Goal: Transaction & Acquisition: Download file/media

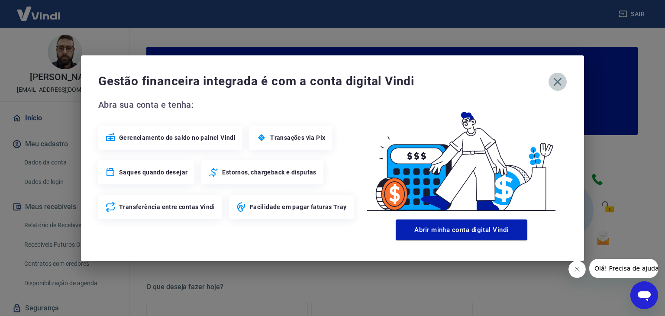
click at [561, 85] on icon "button" at bounding box center [558, 82] width 8 height 8
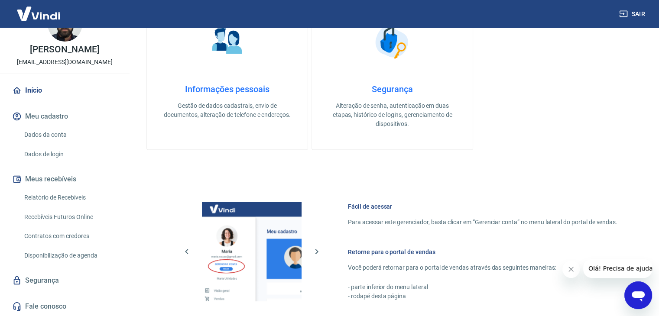
scroll to position [458, 0]
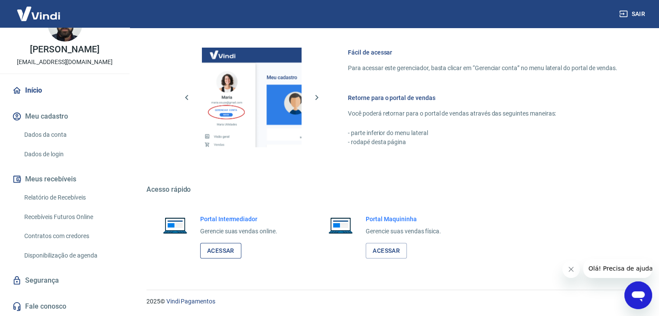
click at [217, 250] on link "Acessar" at bounding box center [220, 251] width 41 height 16
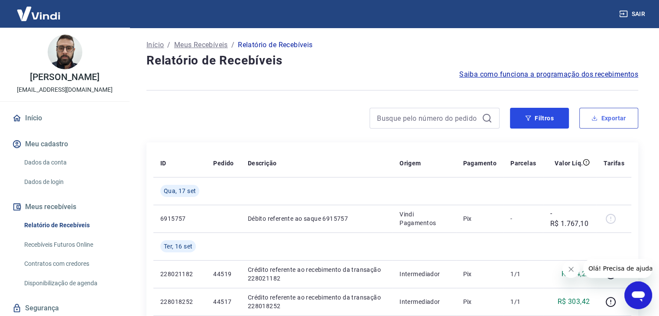
drag, startPoint x: 539, startPoint y: 127, endPoint x: 591, endPoint y: 125, distance: 51.6
click at [539, 127] on button "Filtros" at bounding box center [539, 118] width 59 height 21
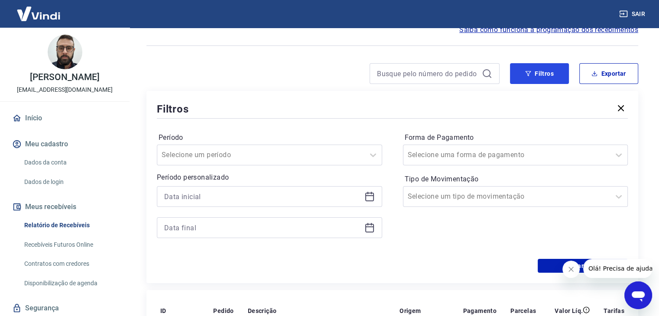
scroll to position [87, 0]
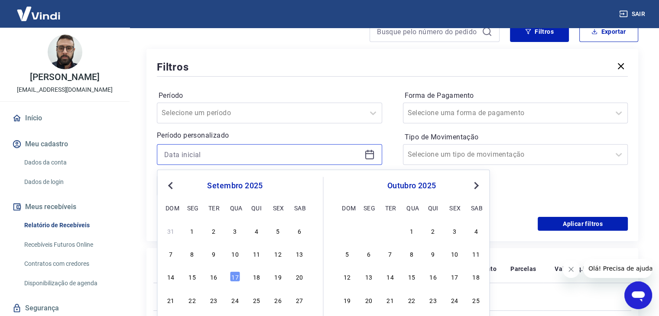
click at [236, 150] on input at bounding box center [262, 154] width 197 height 13
click at [194, 230] on div "1" at bounding box center [192, 231] width 10 height 10
type input "01/09/2025"
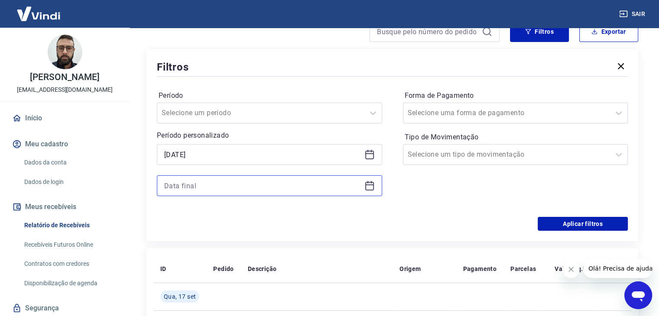
click at [200, 192] on input at bounding box center [262, 185] width 197 height 13
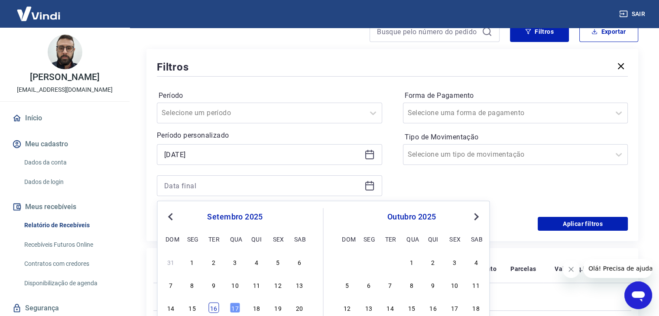
click at [218, 308] on div "16" at bounding box center [213, 308] width 10 height 10
type input "16/09/2025"
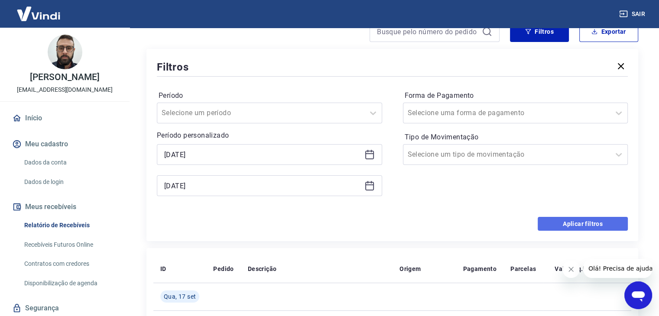
click at [584, 229] on button "Aplicar filtros" at bounding box center [583, 224] width 90 height 14
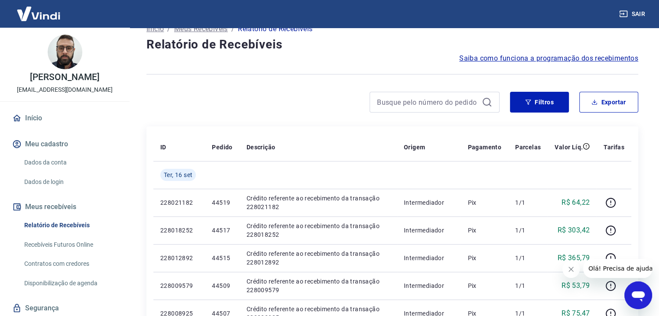
scroll to position [43, 0]
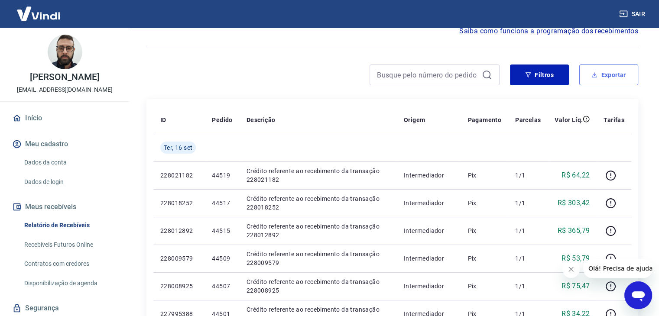
click at [614, 84] on button "Exportar" at bounding box center [608, 75] width 59 height 21
type input "01/09/2025"
type input "16/09/2025"
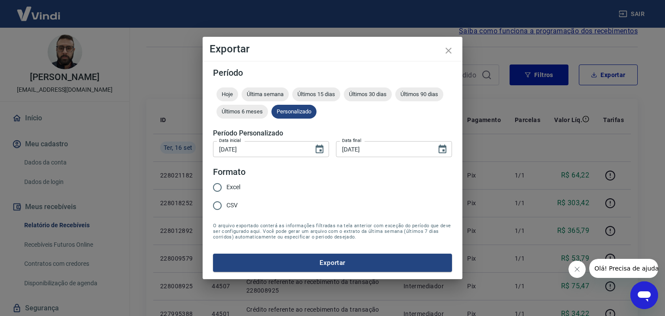
click at [222, 184] on input "Excel" at bounding box center [217, 187] width 18 height 18
radio input "true"
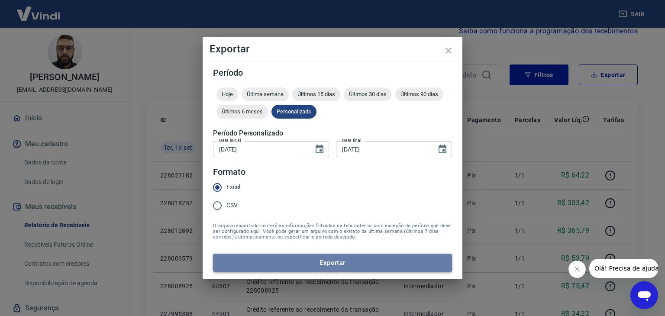
click at [354, 265] on button "Exportar" at bounding box center [332, 263] width 239 height 18
